Goal: Consume media (video, audio)

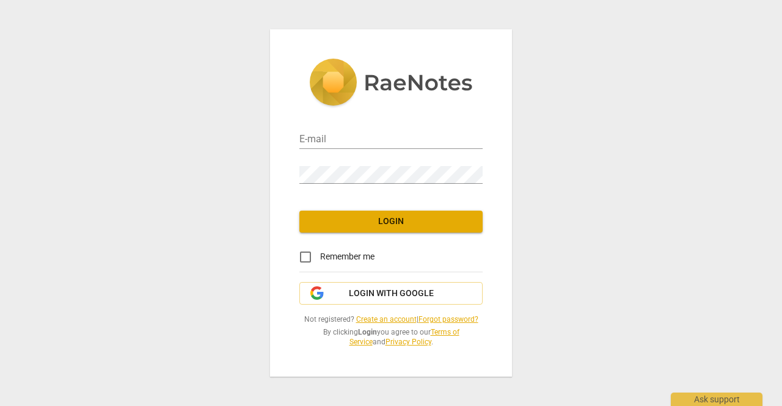
type input "[EMAIL_ADDRESS][DOMAIN_NAME]"
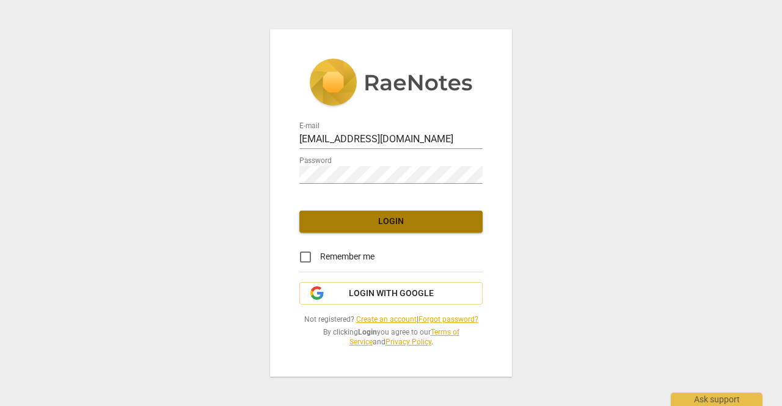
click at [373, 221] on span "Login" at bounding box center [391, 222] width 164 height 12
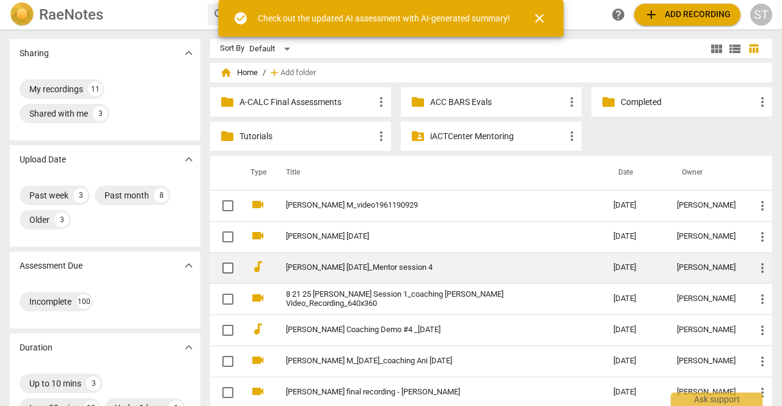
click at [362, 263] on link "[PERSON_NAME] [DATE]_Mentor session 4" at bounding box center [428, 267] width 284 height 9
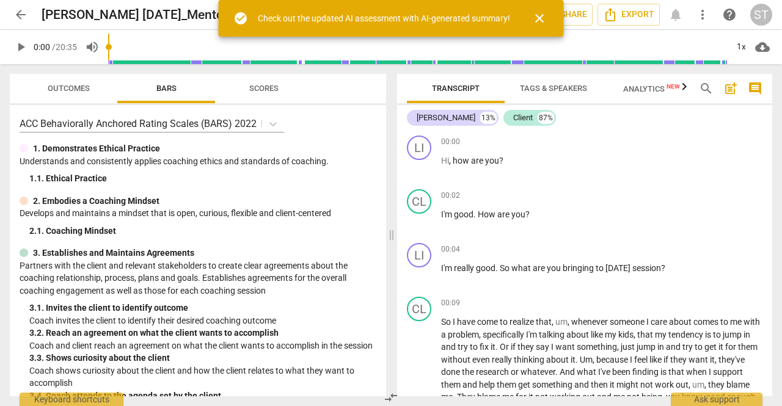
click at [539, 16] on span "close" at bounding box center [539, 18] width 15 height 15
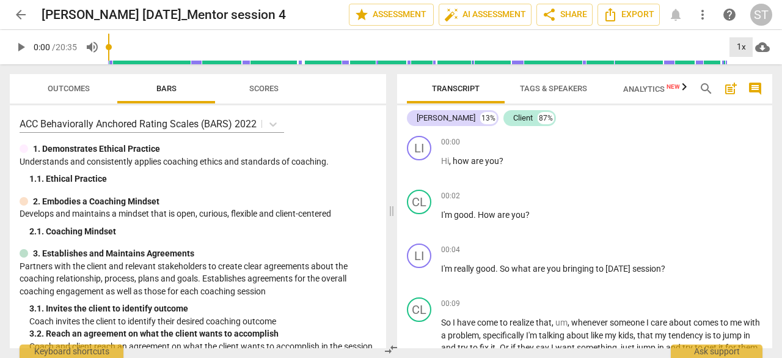
click at [743, 46] on div "1x" at bounding box center [741, 47] width 23 height 20
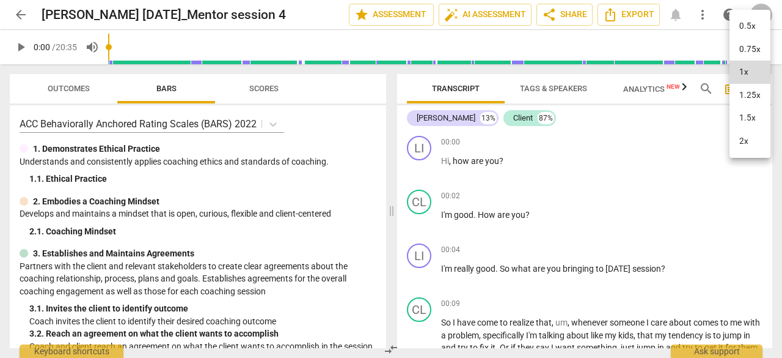
click at [744, 97] on li "1.25x" at bounding box center [750, 95] width 41 height 23
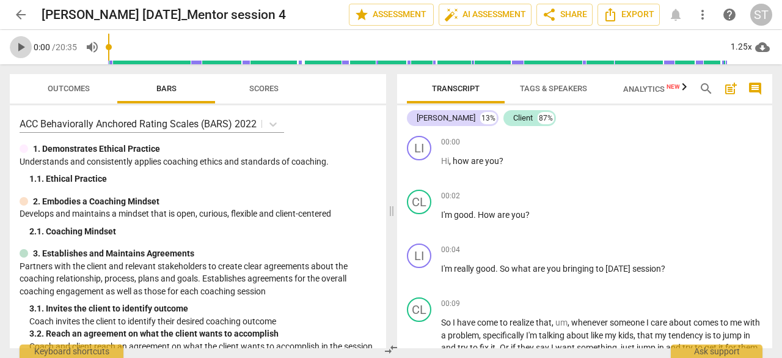
click at [18, 48] on span "play_arrow" at bounding box center [20, 47] width 15 height 15
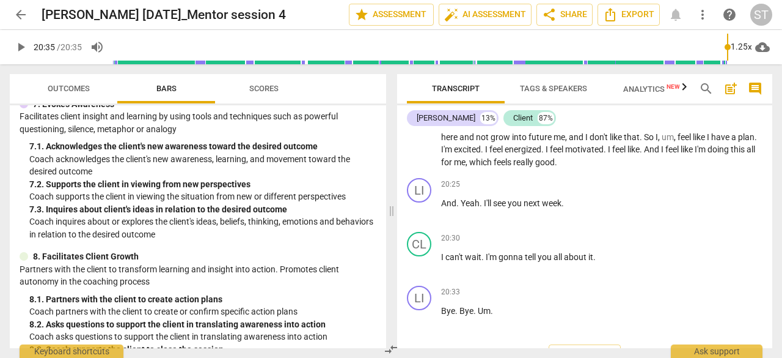
scroll to position [721, 0]
type input "1235"
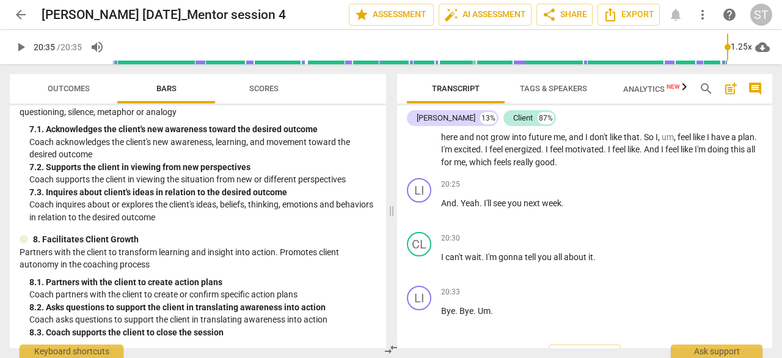
click at [21, 13] on span "arrow_back" at bounding box center [20, 14] width 15 height 15
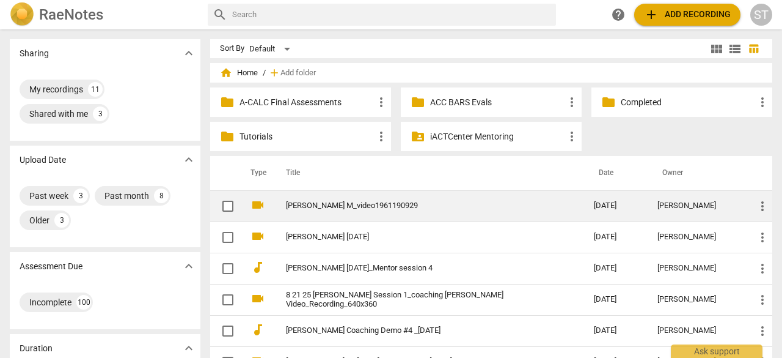
click at [387, 205] on link "[PERSON_NAME] M_video1961190929" at bounding box center [418, 205] width 264 height 9
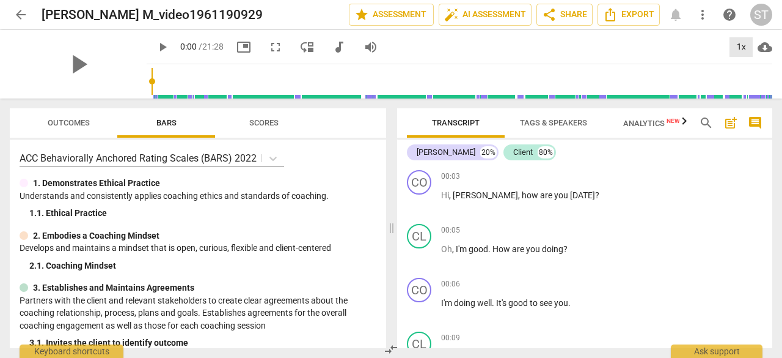
click at [744, 45] on div "1x" at bounding box center [741, 47] width 23 height 20
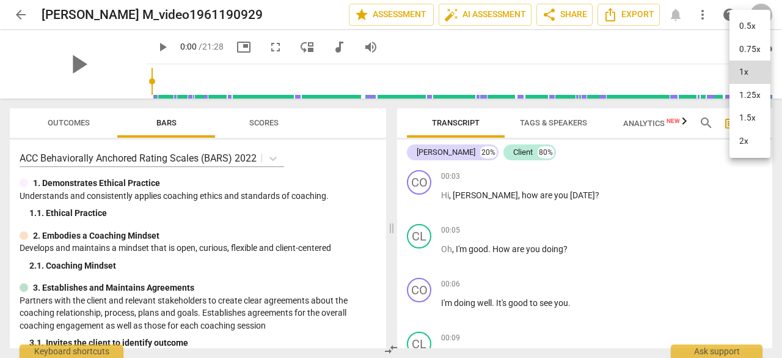
click at [743, 93] on li "1.25x" at bounding box center [750, 95] width 41 height 23
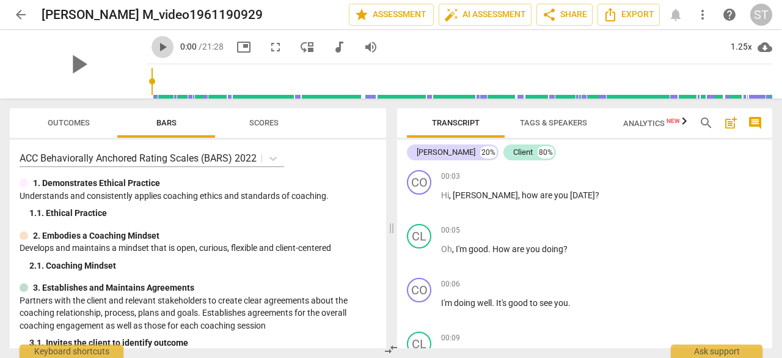
click at [155, 50] on span "play_arrow" at bounding box center [162, 47] width 15 height 15
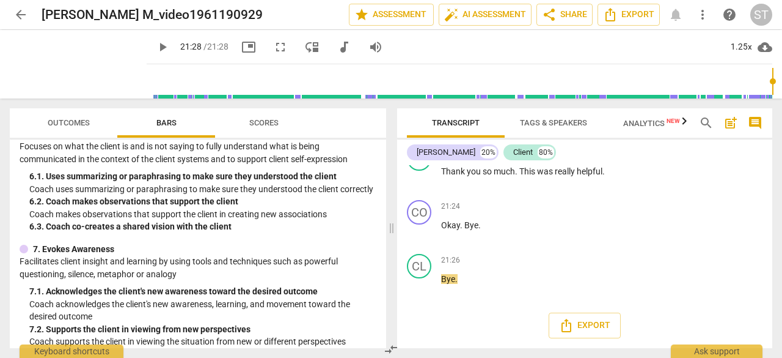
scroll to position [550, 0]
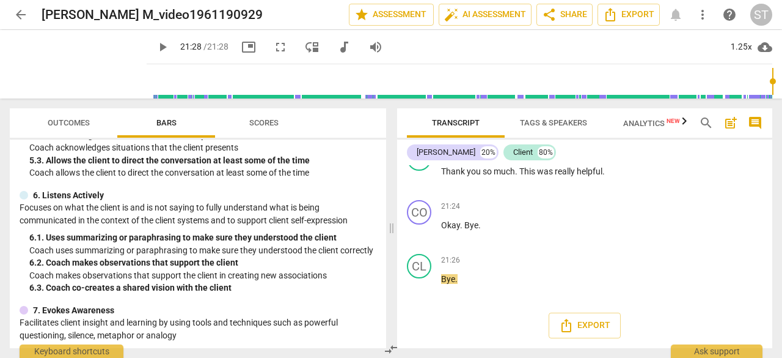
type input "1288"
click at [18, 15] on span "arrow_back" at bounding box center [20, 14] width 15 height 15
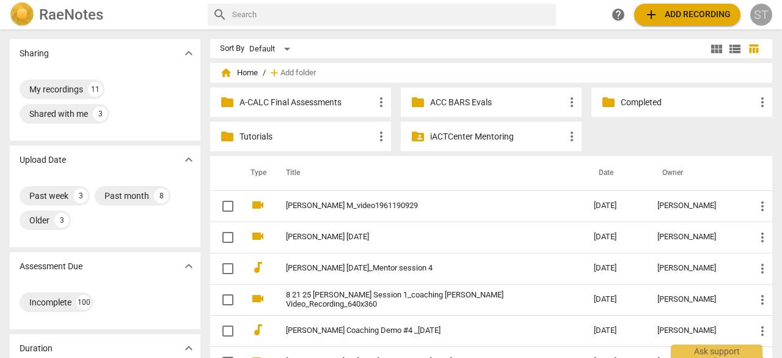
click at [765, 14] on div "ST" at bounding box center [761, 15] width 22 height 22
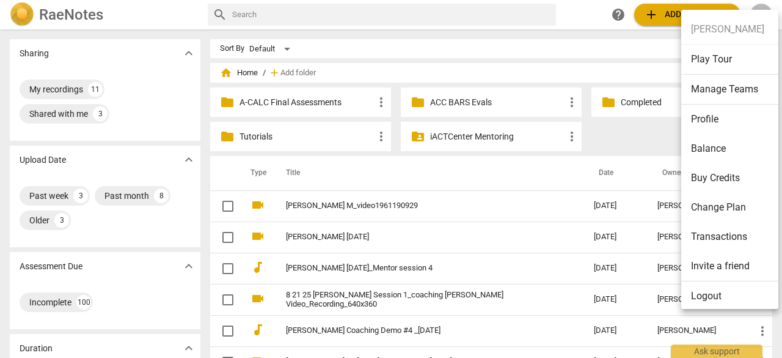
click at [716, 296] on li "Logout" at bounding box center [731, 295] width 101 height 29
